Goal: Find specific page/section: Find specific page/section

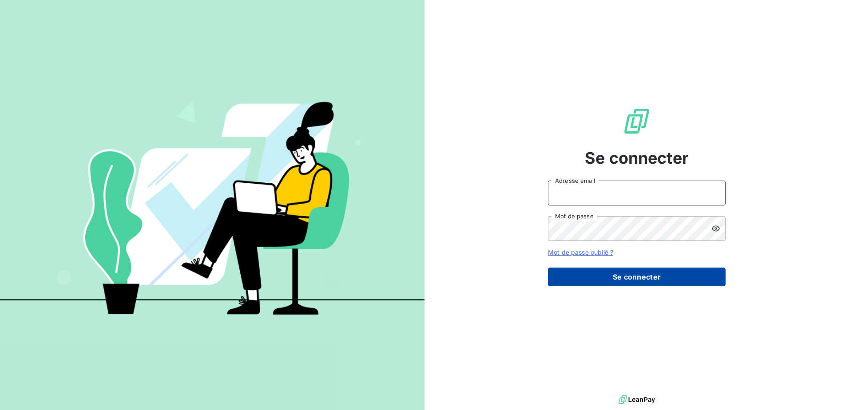
type input "[PERSON_NAME][EMAIL_ADDRESS][DOMAIN_NAME]"
click at [668, 281] on button "Se connecter" at bounding box center [637, 277] width 178 height 19
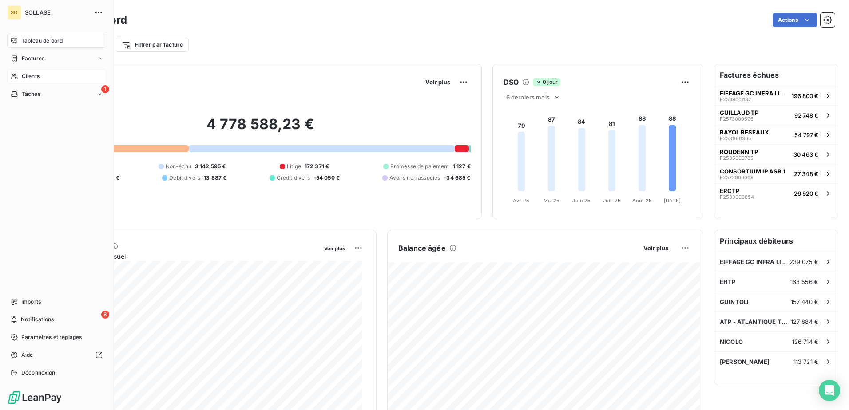
click at [41, 70] on div "Clients" at bounding box center [56, 76] width 99 height 14
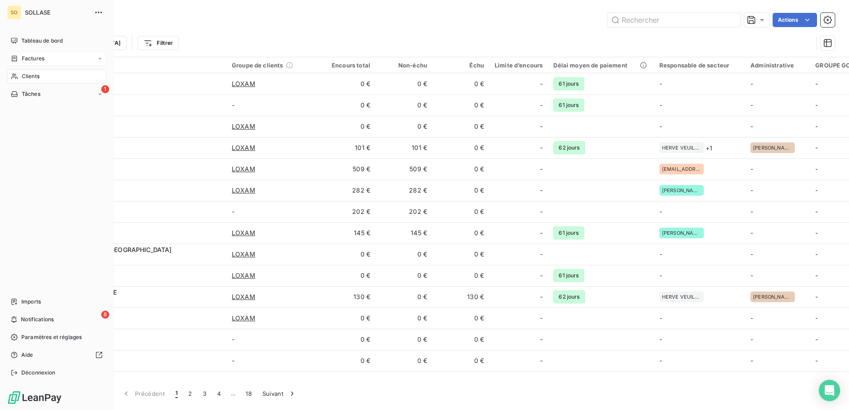
click at [24, 55] on span "Factures" at bounding box center [33, 59] width 23 height 8
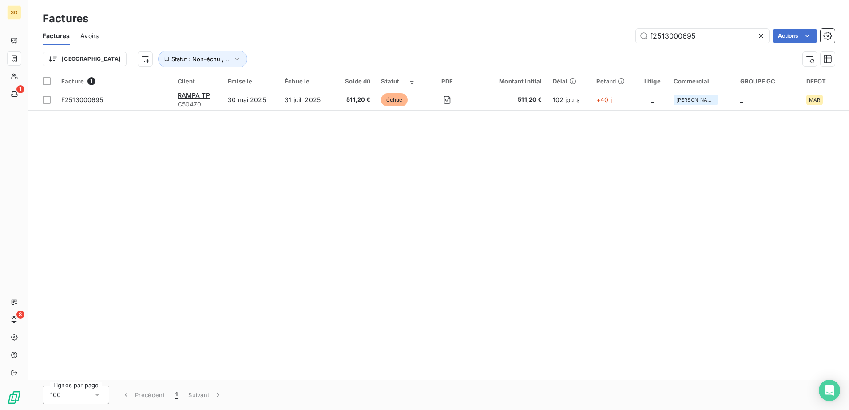
drag, startPoint x: 727, startPoint y: 29, endPoint x: 594, endPoint y: 33, distance: 132.8
click at [594, 33] on div "f2513000695 Actions" at bounding box center [472, 36] width 726 height 14
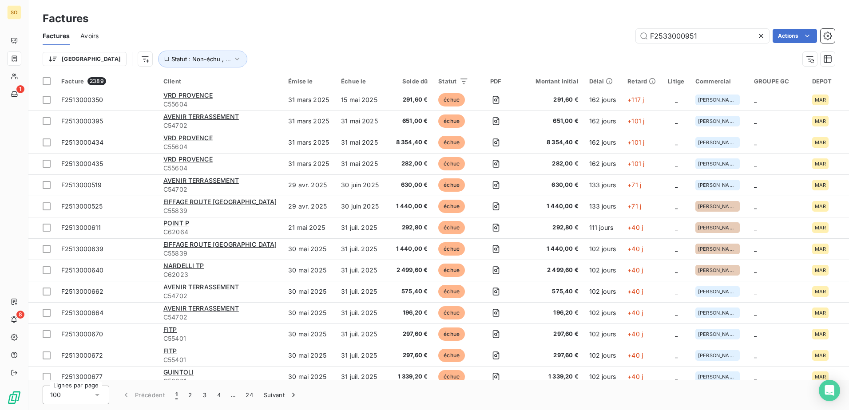
type input "F2533000951"
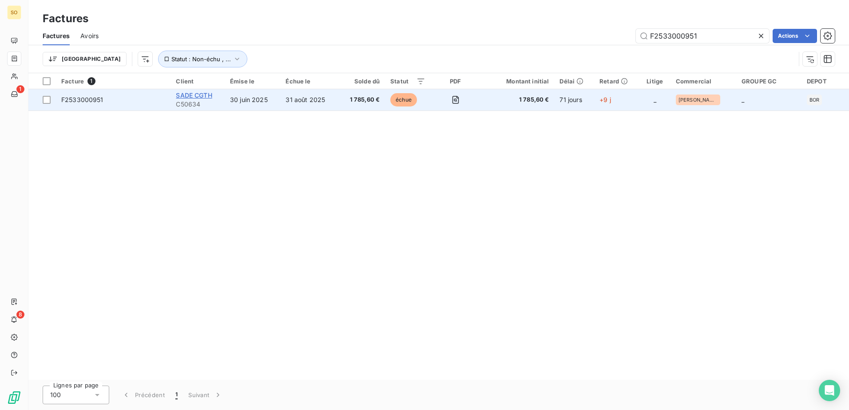
click at [207, 92] on span "SADE CGTH" at bounding box center [194, 95] width 36 height 8
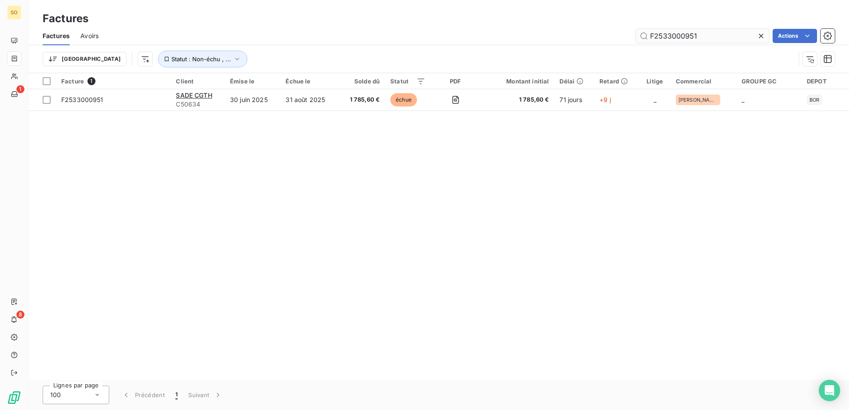
drag, startPoint x: 681, startPoint y: 38, endPoint x: 747, endPoint y: 38, distance: 66.6
click at [747, 38] on input "F2533000951" at bounding box center [702, 36] width 133 height 14
drag, startPoint x: 682, startPoint y: 37, endPoint x: 707, endPoint y: 39, distance: 24.5
click at [707, 39] on input "F2533001119" at bounding box center [702, 36] width 133 height 14
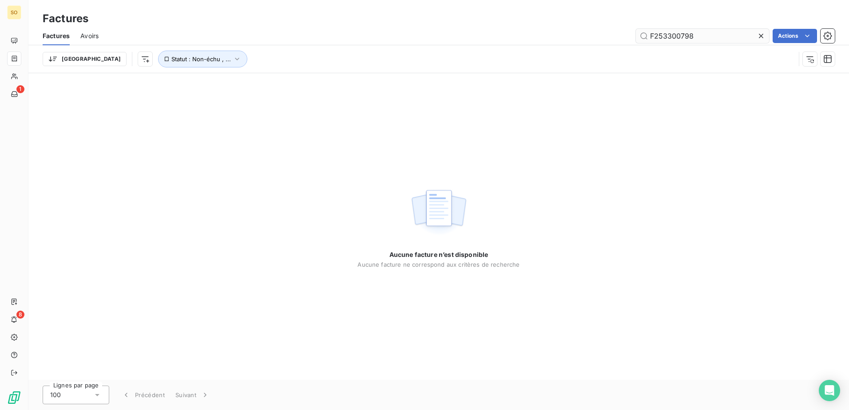
click at [677, 37] on input "F253300798" at bounding box center [702, 36] width 133 height 14
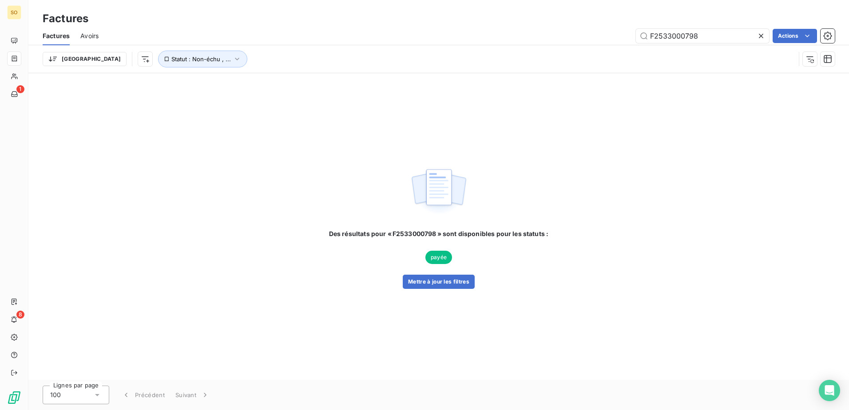
drag, startPoint x: 681, startPoint y: 36, endPoint x: 819, endPoint y: 44, distance: 138.8
click at [835, 51] on div "Factures Avoirs F2533000798 Actions Trier Statut : Non-échu , ..." at bounding box center [438, 50] width 821 height 46
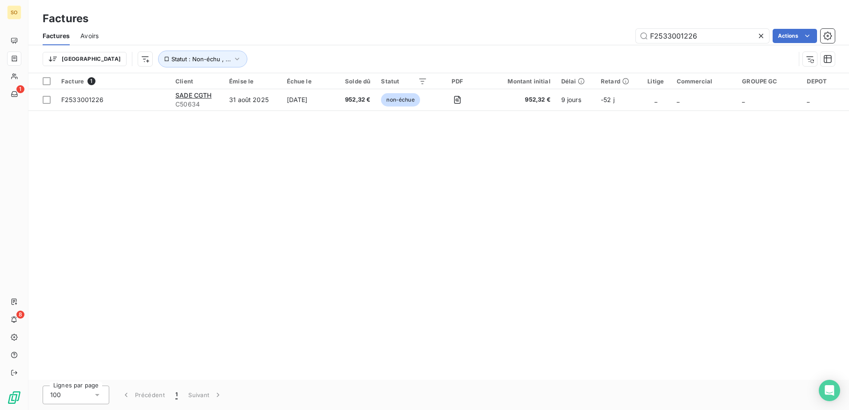
type input "F2533001226"
